Goal: Task Accomplishment & Management: Complete application form

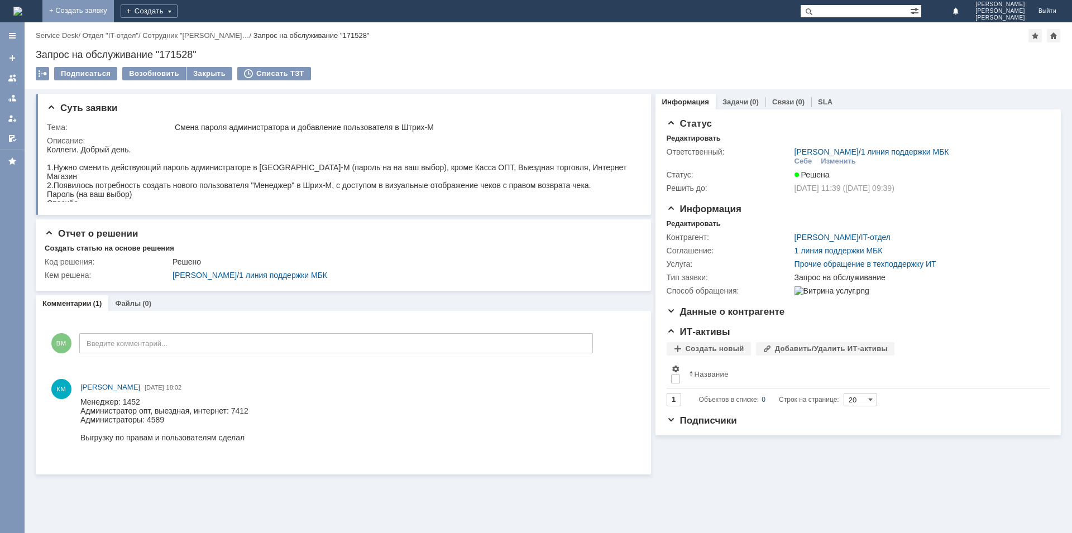
click at [114, 8] on link "+ Создать заявку" at bounding box center [77, 11] width 71 height 22
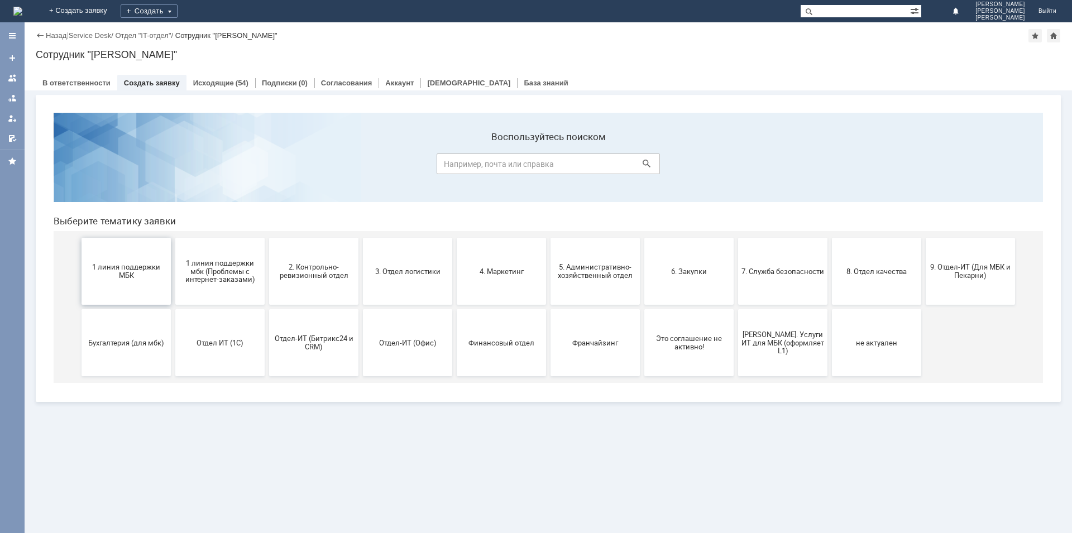
click at [114, 264] on span "1 линия поддержки МБК" at bounding box center [126, 271] width 83 height 17
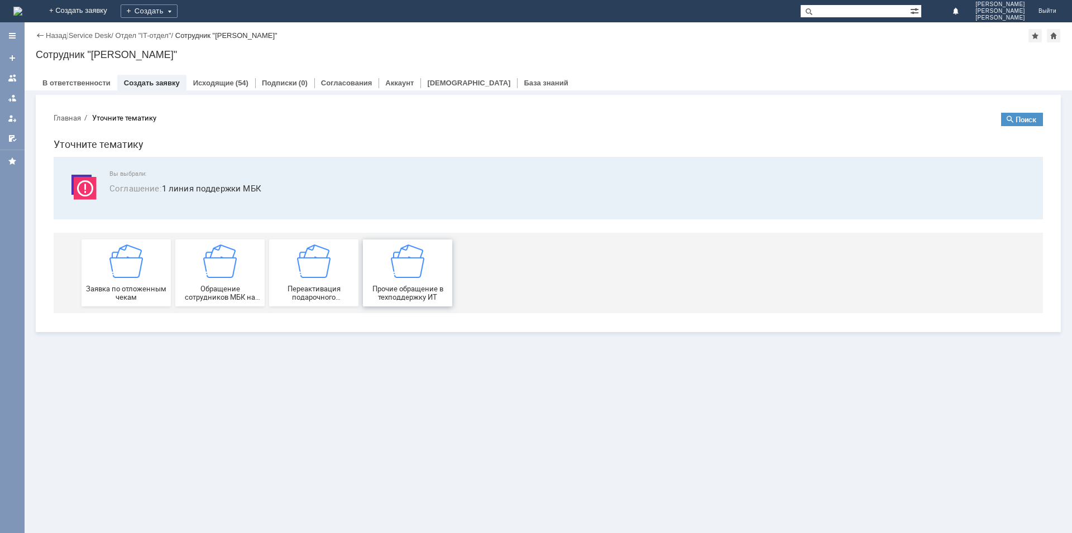
click at [419, 270] on img at bounding box center [407, 260] width 33 height 33
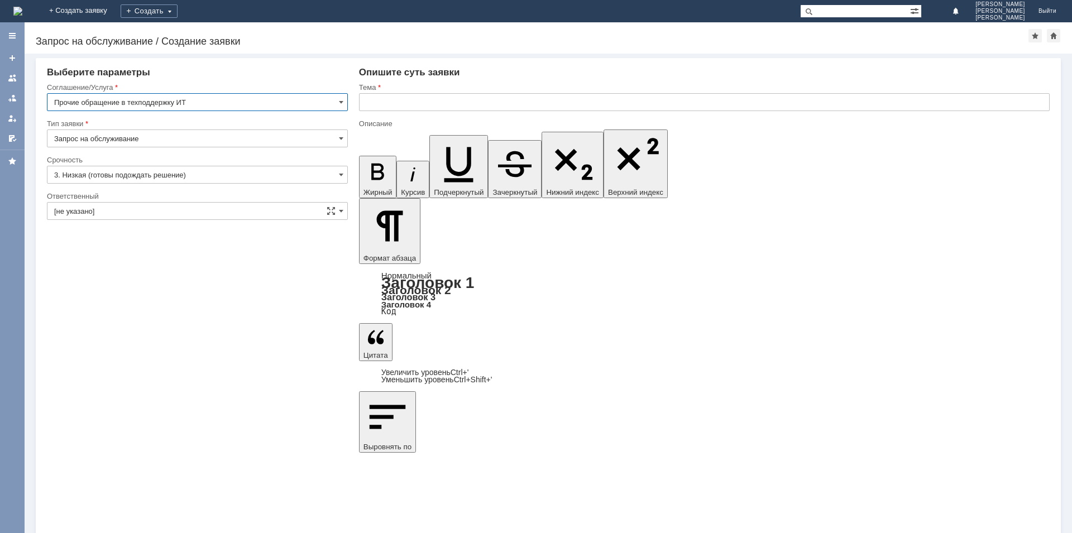
click at [176, 140] on input "Запрос на обслуживание" at bounding box center [197, 138] width 301 height 18
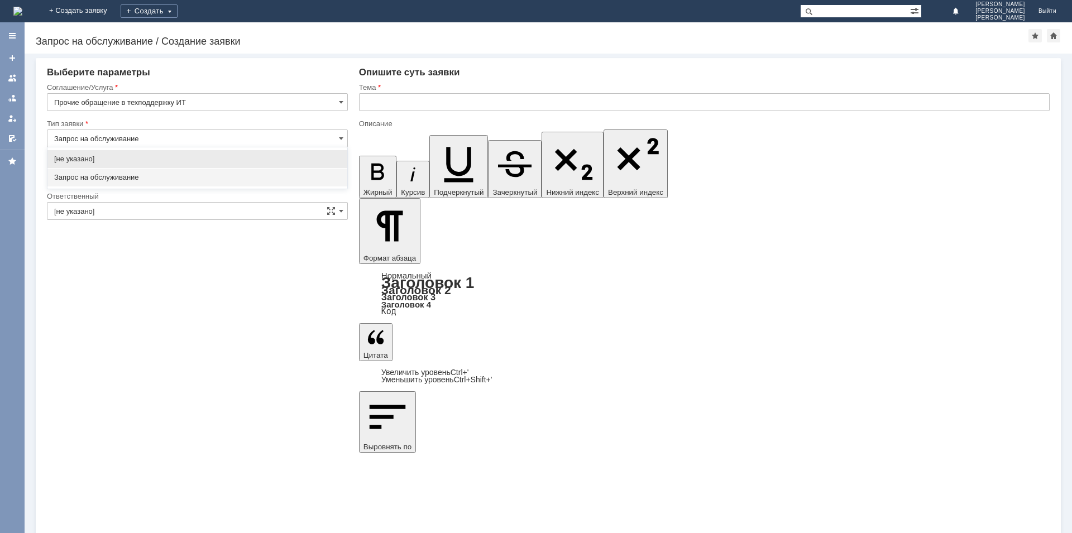
click at [176, 140] on input "Запрос на обслуживание" at bounding box center [197, 138] width 301 height 18
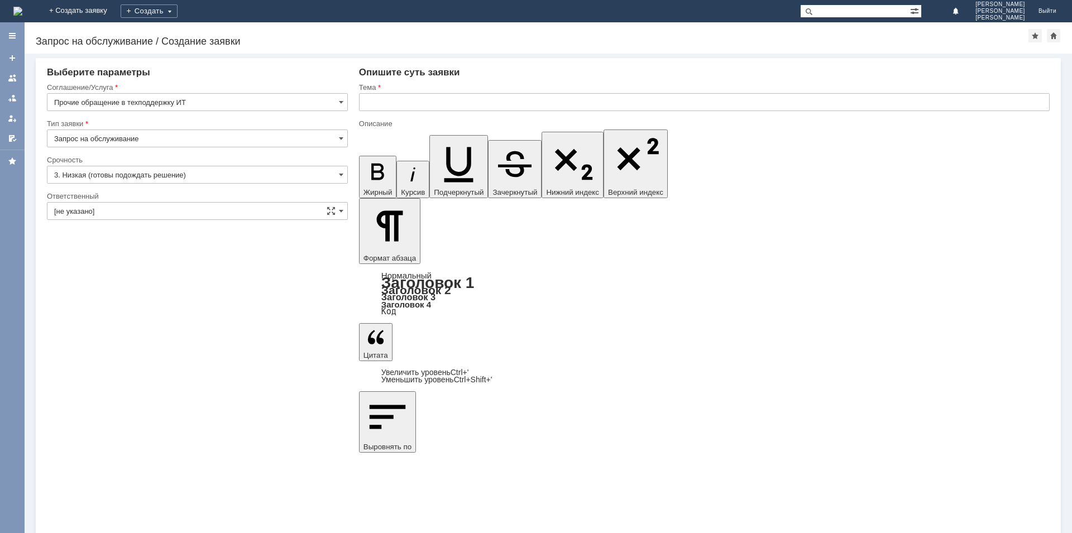
type input "Запрос на обслуживание"
click at [225, 175] on input "3. Низкая (готовы подождать решение)" at bounding box center [197, 175] width 301 height 18
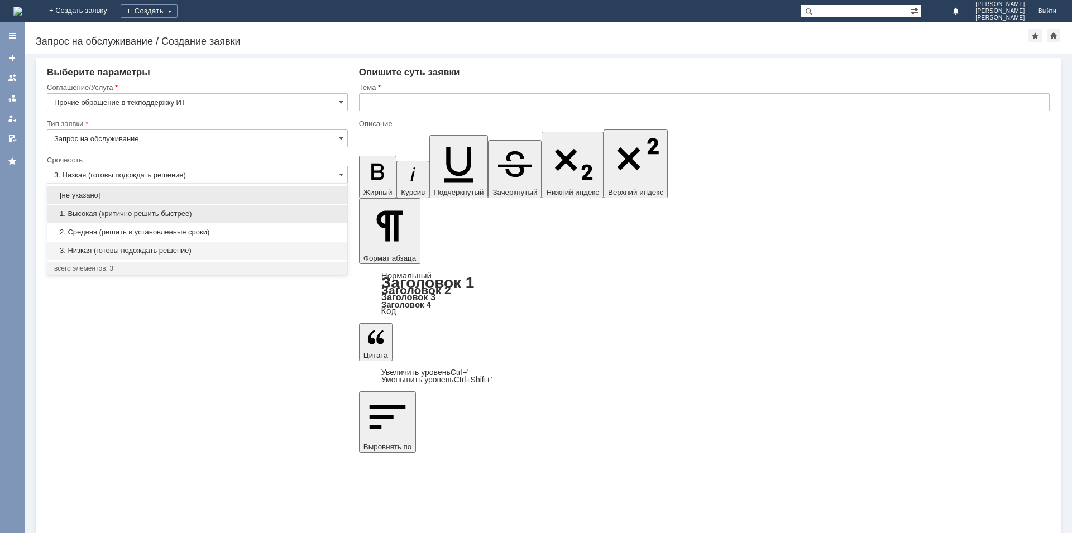
click at [212, 206] on div "1. Высокая (критично решить быстрее)" at bounding box center [197, 214] width 300 height 18
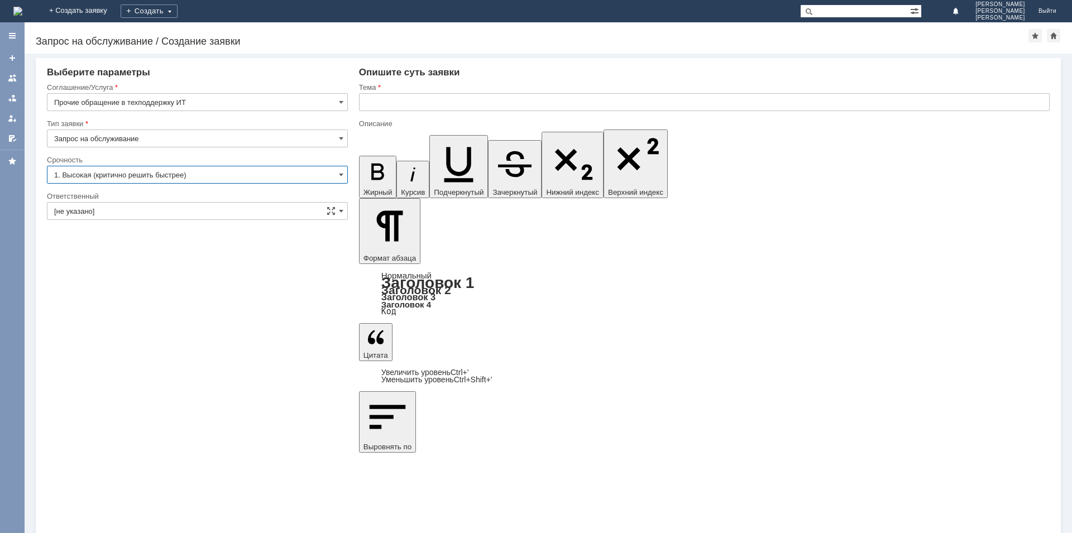
type input "1. Высокая (критично решить быстрее)"
click at [211, 206] on input "[не указано]" at bounding box center [197, 211] width 301 height 18
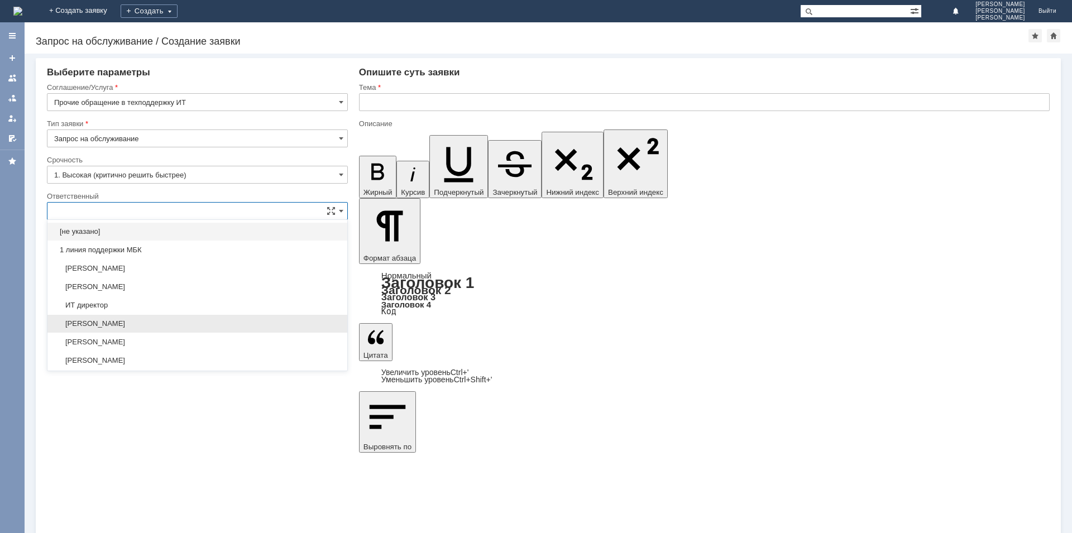
click at [192, 330] on div "[PERSON_NAME]" at bounding box center [197, 324] width 300 height 18
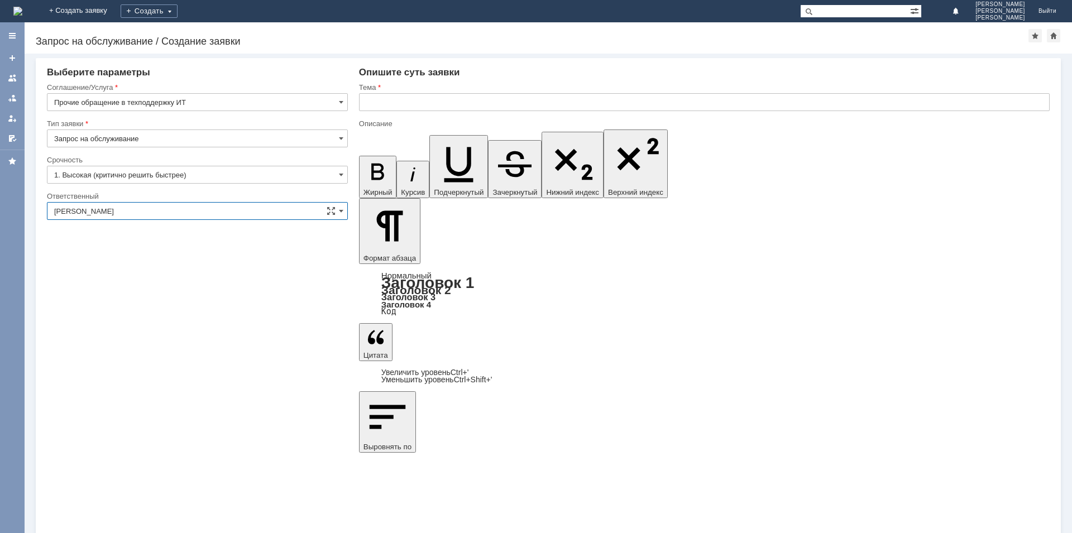
type input "[PERSON_NAME]"
click at [457, 98] on input "text" at bounding box center [704, 102] width 690 height 18
click at [488, 100] on input "Времено отключить из видов оплат ClicP" at bounding box center [704, 102] width 690 height 18
click at [615, 100] on input "Времено отключить из видов оплат платежную систему ClicP" at bounding box center [704, 102] width 690 height 18
click at [607, 104] on input "Времено отключить из видов оплат платежную систему ClicPass" at bounding box center [704, 102] width 690 height 18
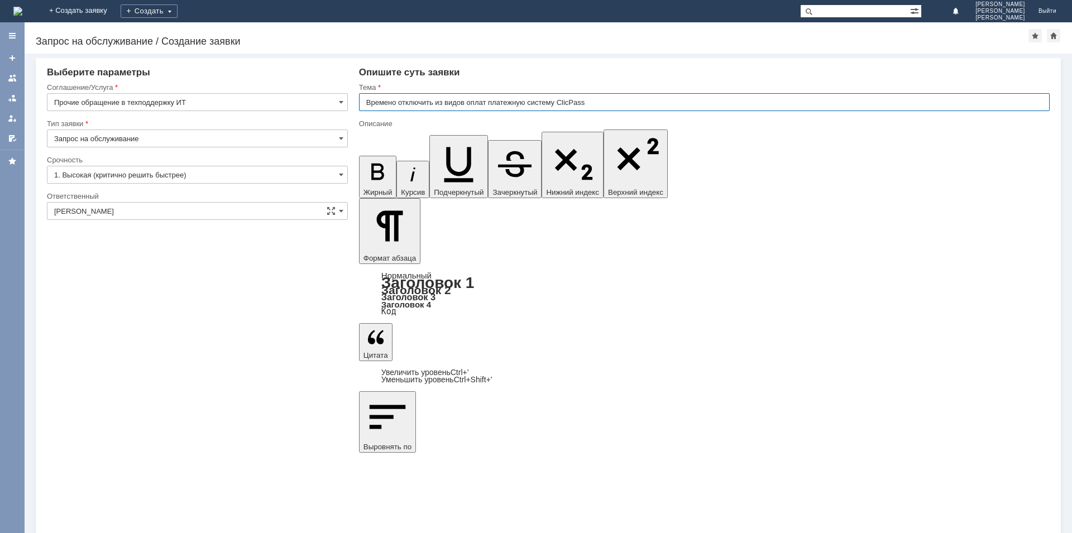
paste input "ClickPass"
click at [571, 102] on input "Времено отключить из видов оплат платежную систему ClicPass ClickPass" at bounding box center [704, 102] width 690 height 18
click at [572, 103] on input "Времено отключить из видов оплат платежную систему ClicPass ClickPass" at bounding box center [704, 102] width 690 height 18
drag, startPoint x: 597, startPoint y: 102, endPoint x: 641, endPoint y: 102, distance: 44.1
click at [641, 102] on input "Времено отключить из видов оплат платежную систему ClickPass ClickPass" at bounding box center [704, 102] width 690 height 18
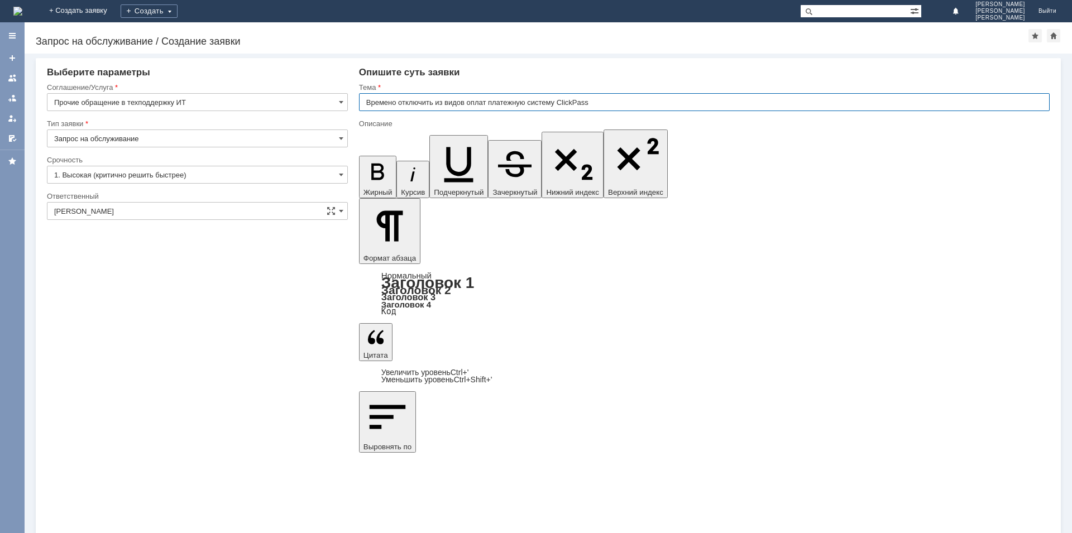
type input "Времено отключить из видов оплат платежную систему ClickPass"
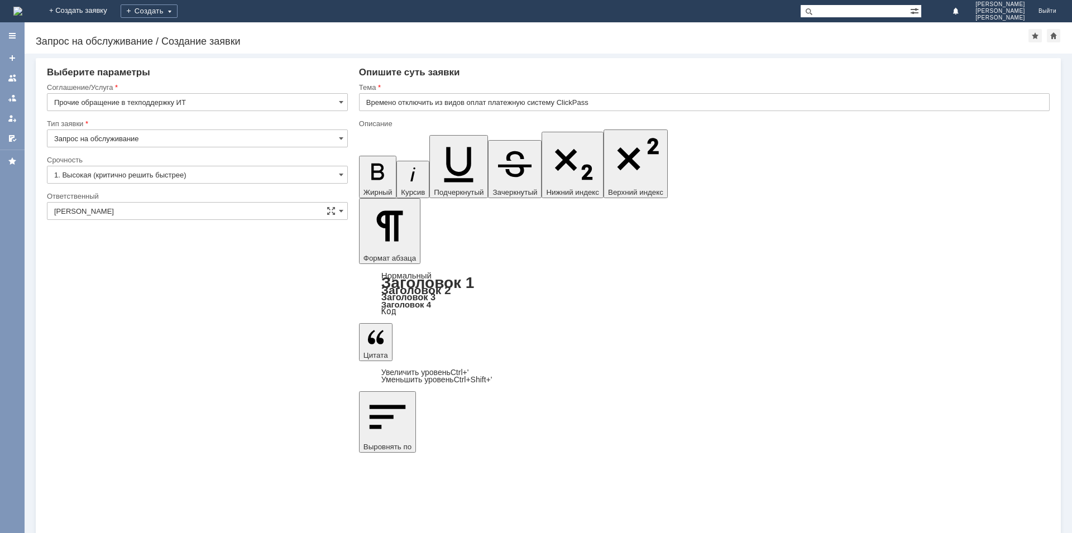
drag, startPoint x: 561, startPoint y: 103, endPoint x: 569, endPoint y: 105, distance: 8.1
click at [569, 105] on input "Времено отключить из видов оплат платежную систему ClickPass" at bounding box center [704, 102] width 690 height 18
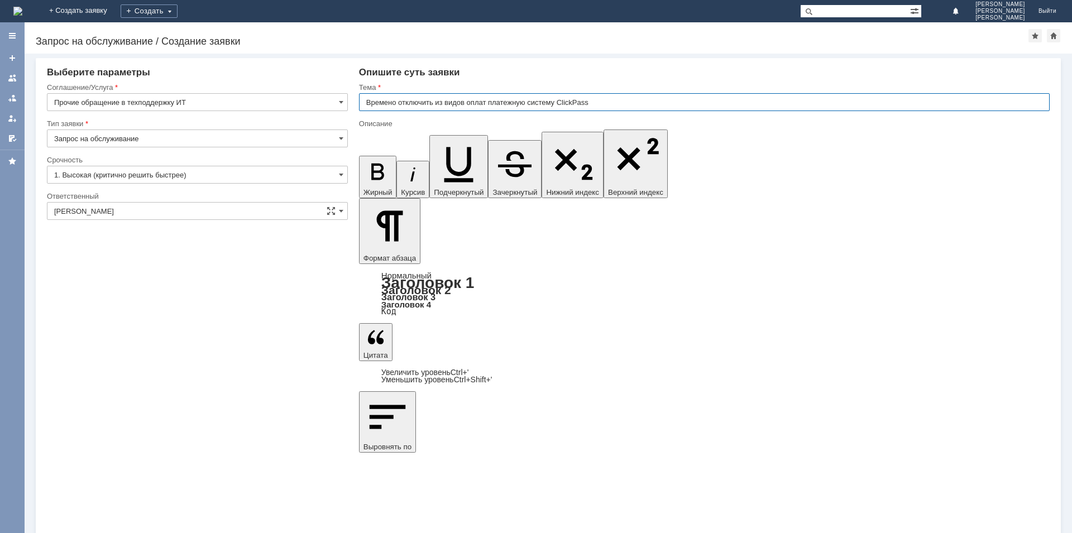
click at [598, 101] on input "Времено отключить из видов оплат платежную систему ClickPass" at bounding box center [704, 102] width 690 height 18
drag, startPoint x: 599, startPoint y: 101, endPoint x: 576, endPoint y: 103, distance: 22.9
click at [576, 103] on input "Времено отключить из видов оплат платежную систему ClickPass" at bounding box center [704, 102] width 690 height 18
